Goal: Task Accomplishment & Management: Manage account settings

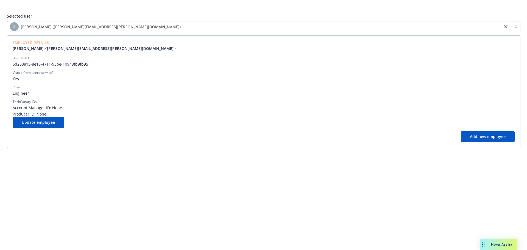
click at [86, 28] on span "[PERSON_NAME] ([PERSON_NAME][EMAIL_ADDRESS][PERSON_NAME][DOMAIN_NAME])" at bounding box center [101, 27] width 160 height 6
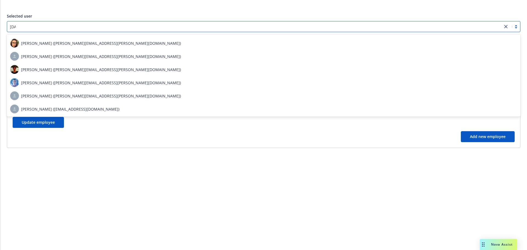
scroll to position [25, 0]
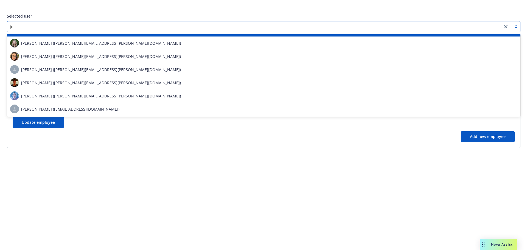
type input "[PERSON_NAME]"
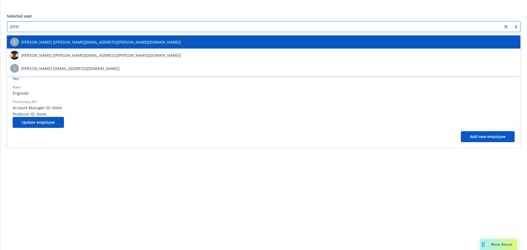
click at [82, 37] on div "[PERSON_NAME] ([PERSON_NAME][EMAIL_ADDRESS][PERSON_NAME][DOMAIN_NAME])" at bounding box center [264, 41] width 514 height 13
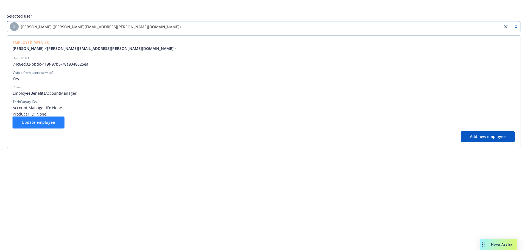
click at [56, 123] on button "Update employee" at bounding box center [38, 122] width 51 height 11
select select "account management"
select select "full-time"
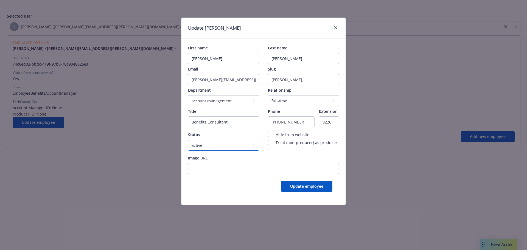
click at [202, 144] on select "active locked" at bounding box center [223, 145] width 71 height 11
select select "locked"
click at [188, 140] on select "active locked" at bounding box center [223, 145] width 71 height 11
click at [290, 187] on button "Update employee" at bounding box center [306, 186] width 51 height 11
